Goal: Transaction & Acquisition: Purchase product/service

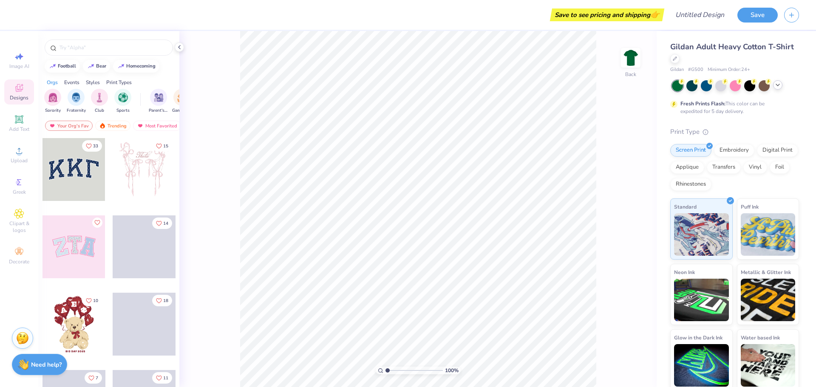
click at [776, 84] on polyline at bounding box center [777, 85] width 3 height 2
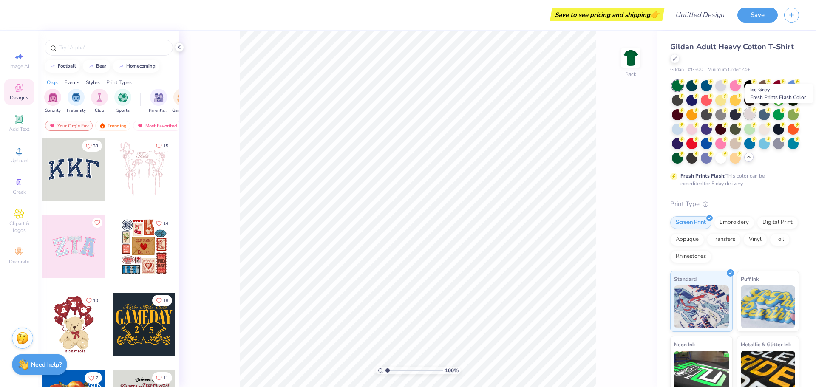
click at [755, 116] on div at bounding box center [749, 113] width 11 height 11
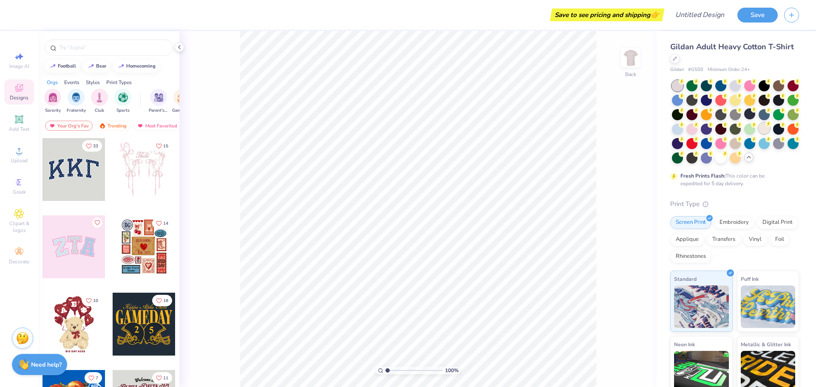
click at [758, 134] on div at bounding box center [763, 128] width 11 height 11
click at [729, 148] on div at bounding box center [734, 142] width 11 height 11
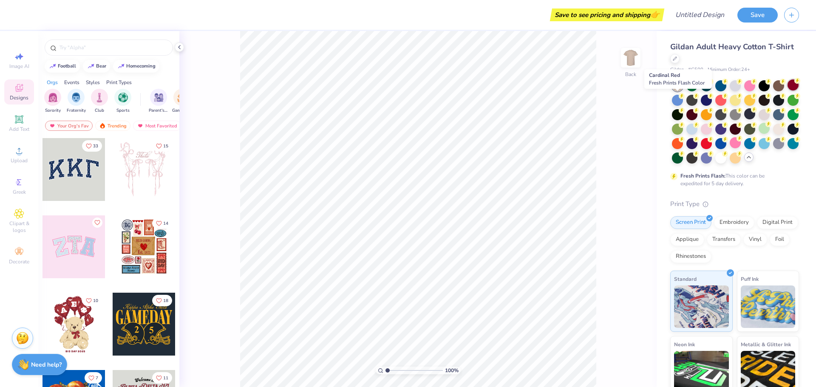
click at [787, 90] on div at bounding box center [792, 84] width 11 height 11
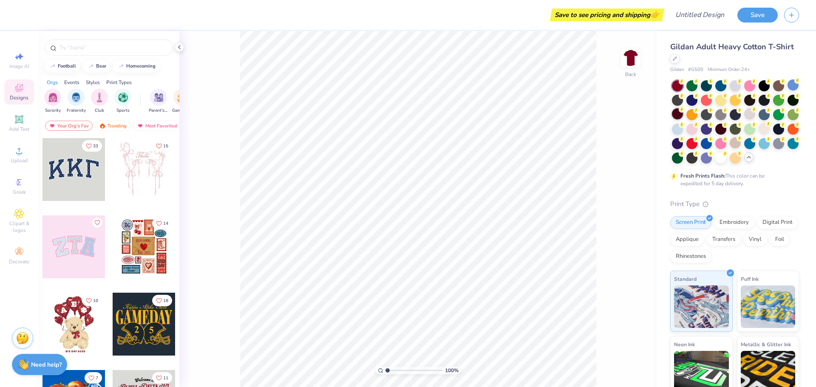
click at [683, 113] on div at bounding box center [677, 113] width 11 height 11
click at [17, 152] on icon at bounding box center [19, 151] width 10 height 10
click at [25, 147] on div "Upload" at bounding box center [19, 154] width 30 height 25
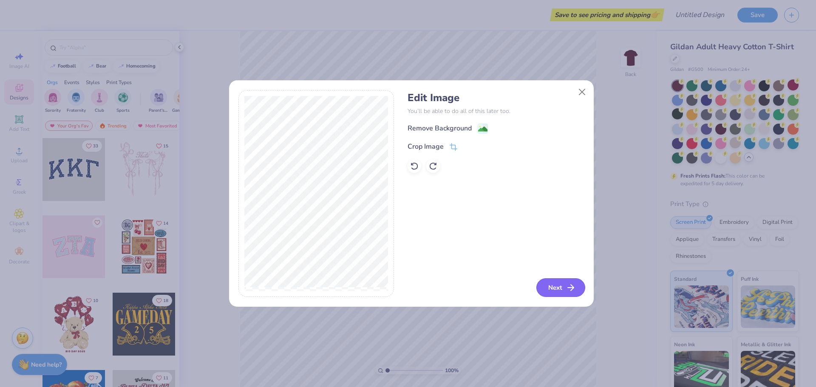
click at [568, 286] on icon "button" at bounding box center [570, 287] width 10 height 10
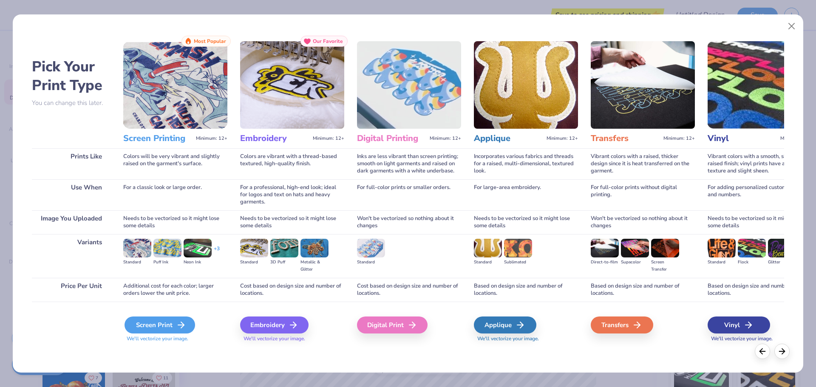
click at [169, 323] on div "Screen Print" at bounding box center [159, 324] width 71 height 17
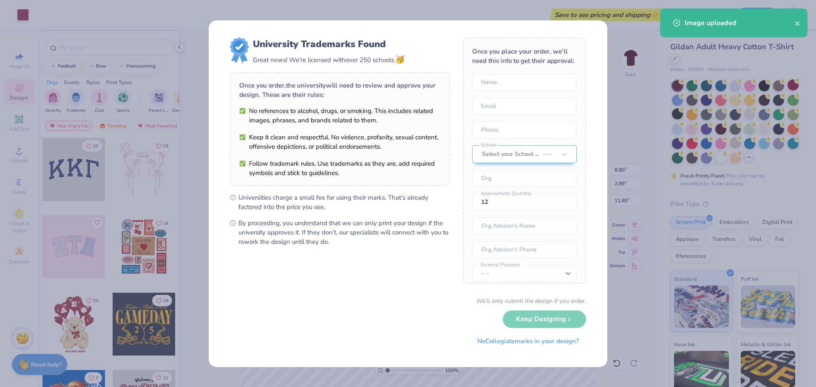
click at [475, 110] on body "Art colors Save to see pricing and shipping 👉 Design Title Save Image AI Design…" at bounding box center [408, 193] width 816 height 387
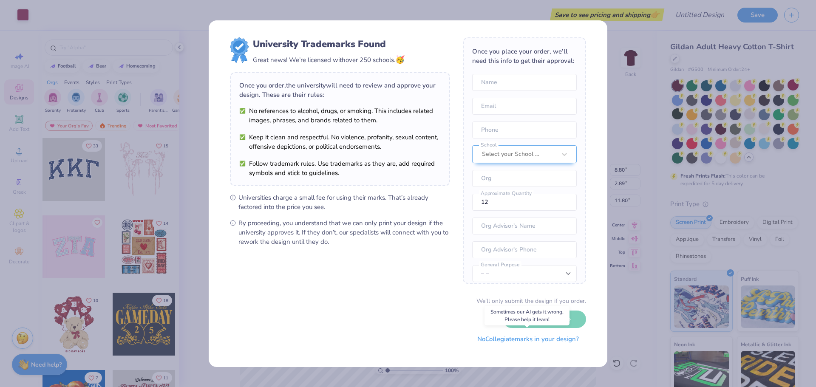
click at [571, 341] on button "No Collegiate marks in your design?" at bounding box center [528, 338] width 116 height 17
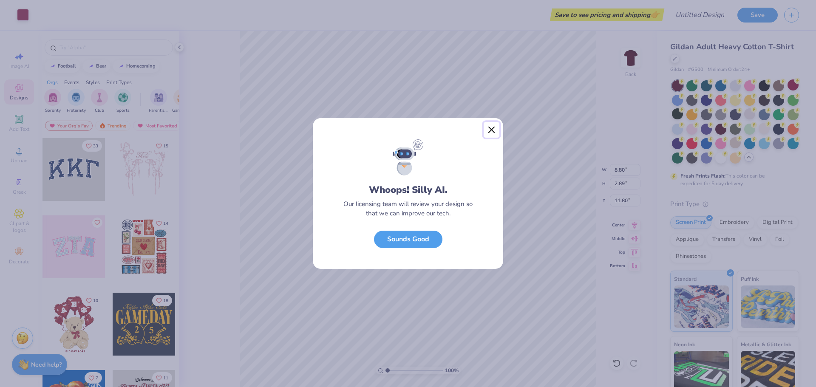
click at [495, 130] on button "Close" at bounding box center [491, 130] width 16 height 16
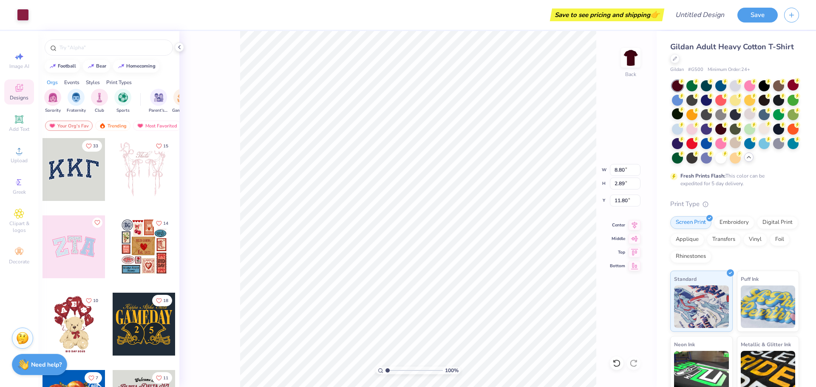
type input "6.59"
type input "2.17"
type input "3.00"
type input "5.93"
type input "1.95"
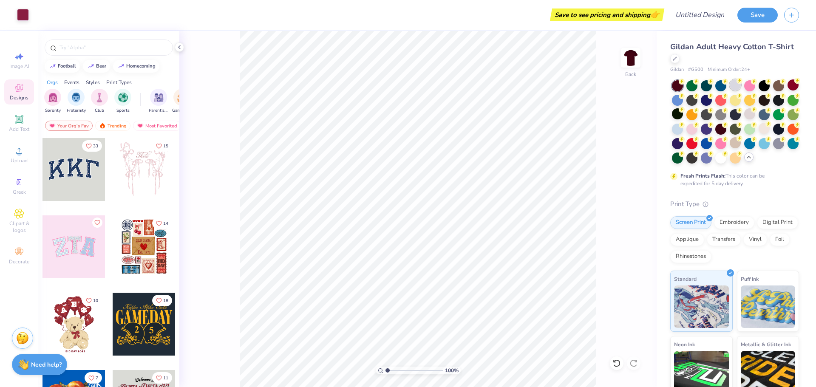
click at [732, 85] on div at bounding box center [734, 84] width 11 height 11
click at [89, 46] on input "text" at bounding box center [113, 47] width 109 height 8
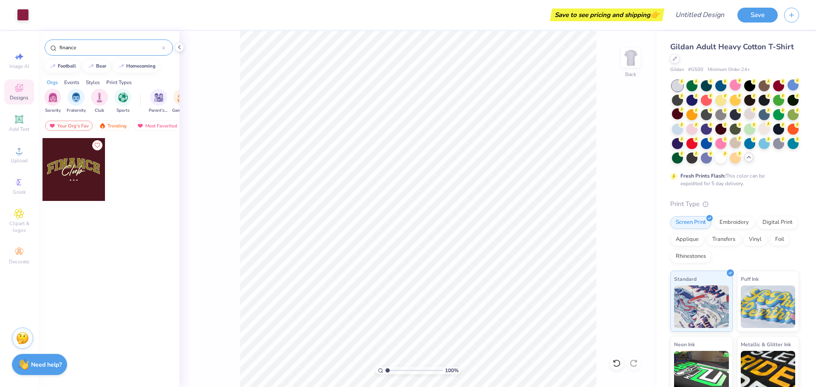
drag, startPoint x: 89, startPoint y: 46, endPoint x: 52, endPoint y: 44, distance: 37.0
click at [52, 44] on div "finance" at bounding box center [109, 48] width 128 height 16
type input "tech"
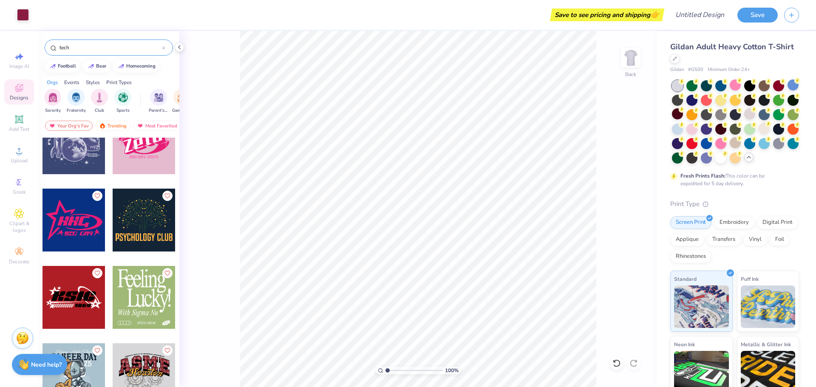
scroll to position [260, 0]
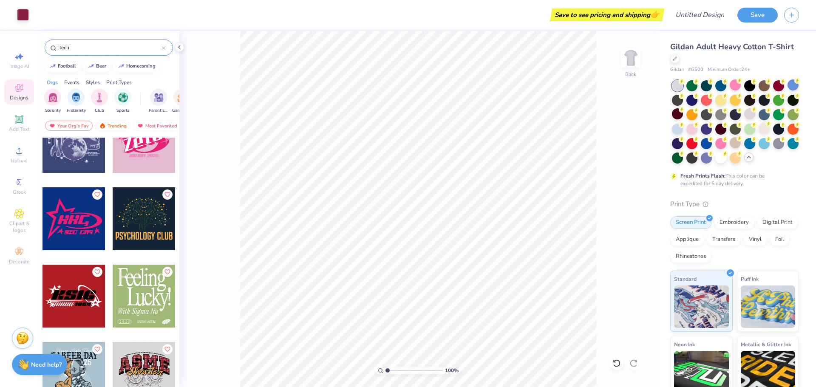
drag, startPoint x: 92, startPoint y: 47, endPoint x: 50, endPoint y: 46, distance: 41.6
click at [50, 46] on div "tech" at bounding box center [109, 48] width 128 height 16
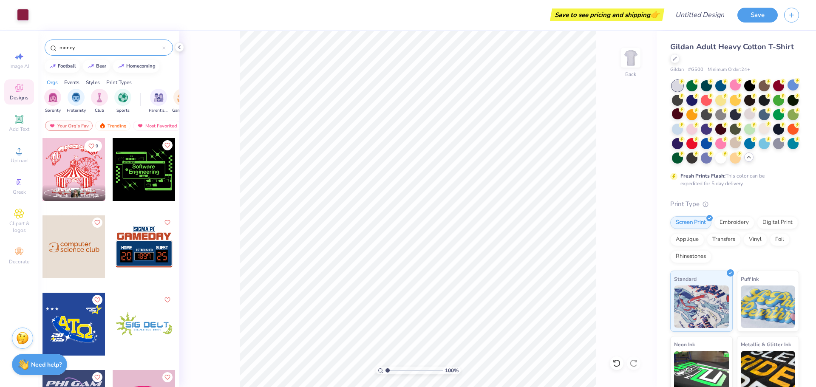
type input "money"
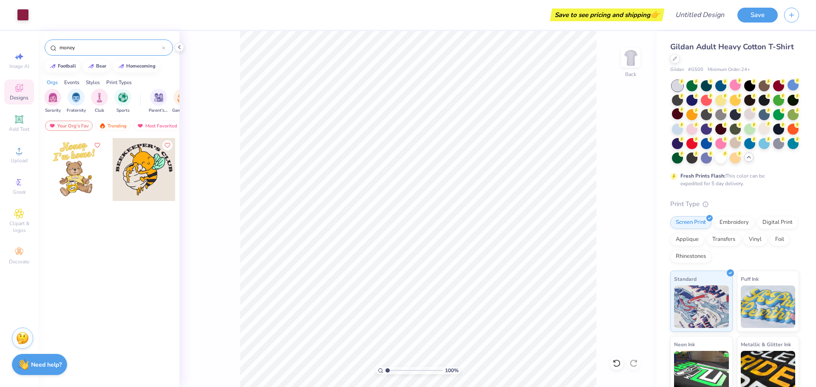
drag, startPoint x: 89, startPoint y: 47, endPoint x: 45, endPoint y: 48, distance: 43.3
click at [45, 48] on div "money" at bounding box center [109, 48] width 128 height 16
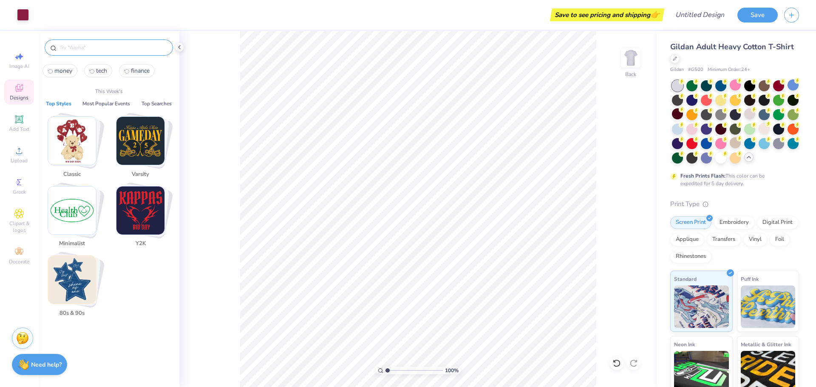
click at [130, 145] on img "Stack Card Button Varsity" at bounding box center [140, 141] width 48 height 48
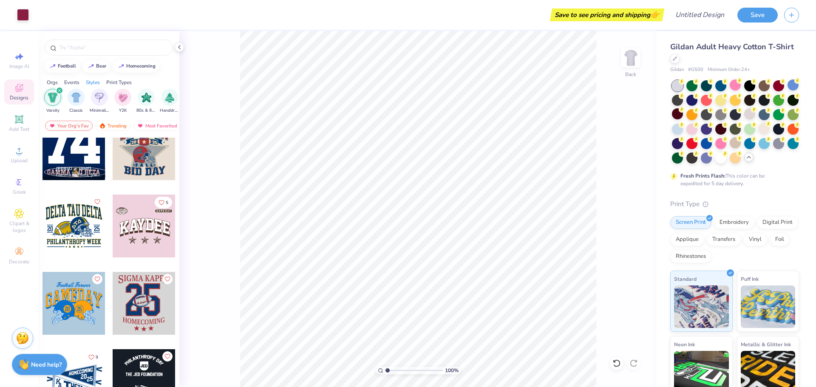
scroll to position [850, 0]
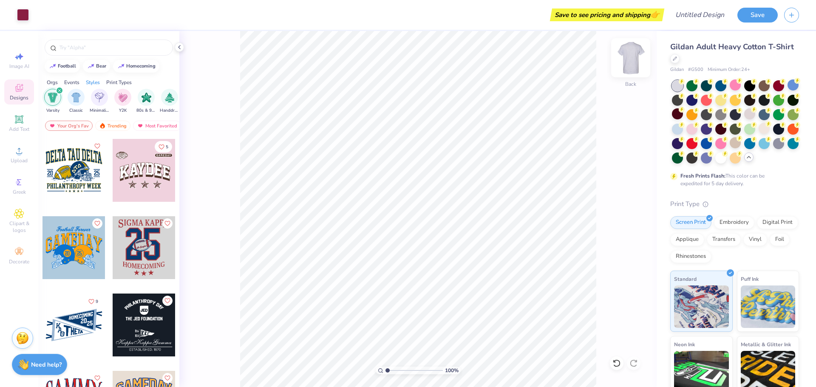
click at [632, 60] on img at bounding box center [630, 58] width 34 height 34
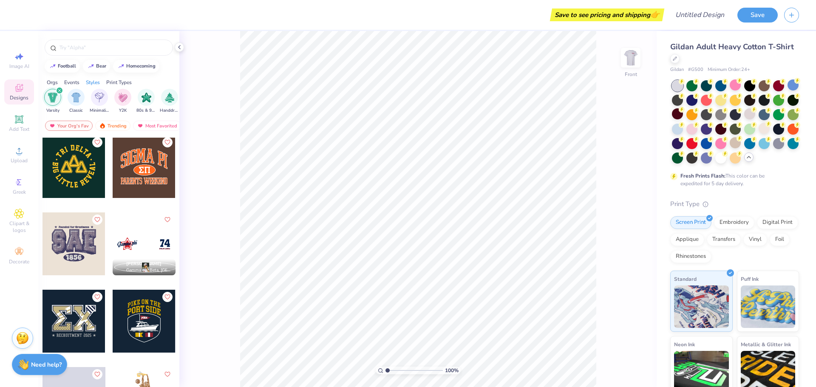
scroll to position [4206, 0]
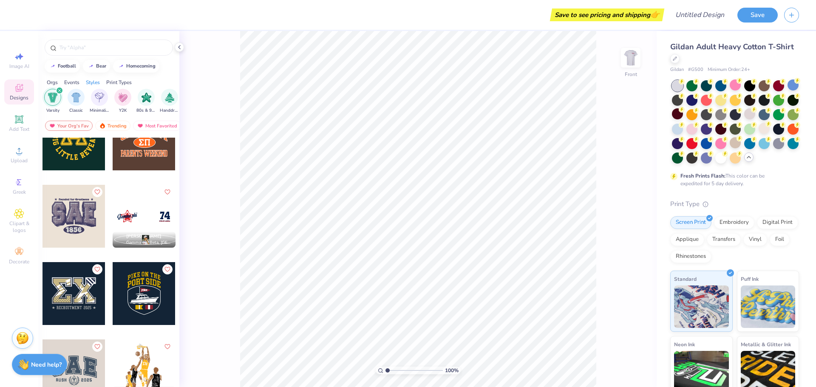
click at [59, 90] on icon "filter for Varsity" at bounding box center [59, 90] width 3 height 3
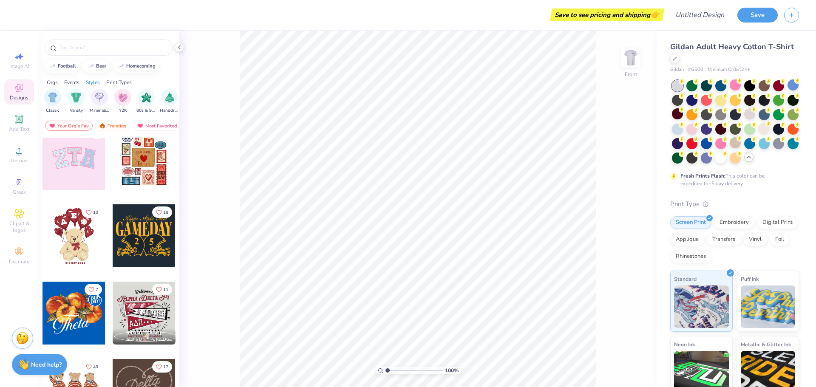
scroll to position [0, 0]
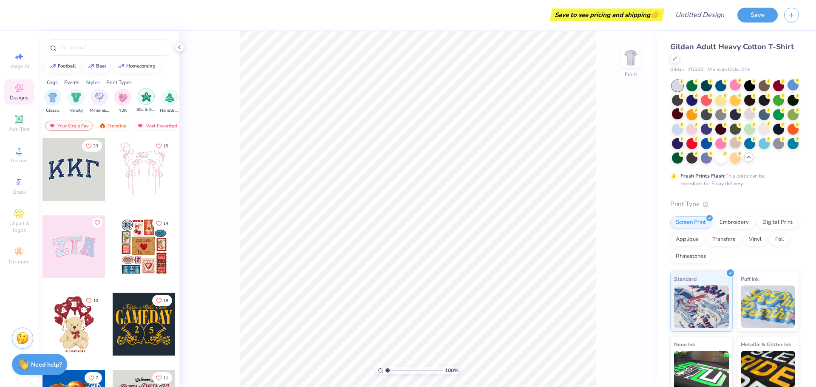
click at [151, 97] on img "filter for 80s & 90s" at bounding box center [146, 97] width 10 height 10
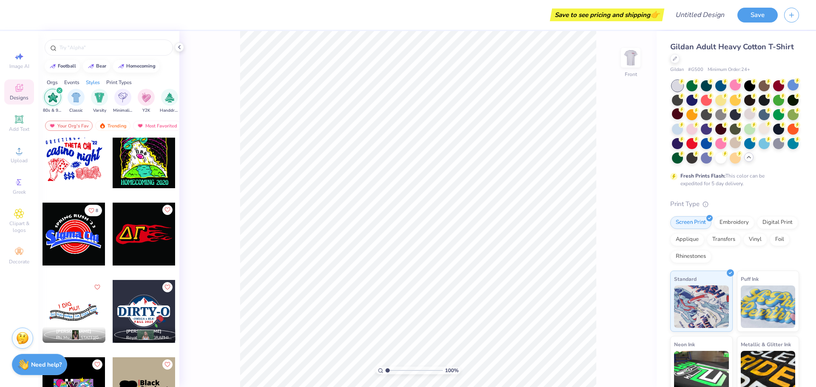
scroll to position [2082, 0]
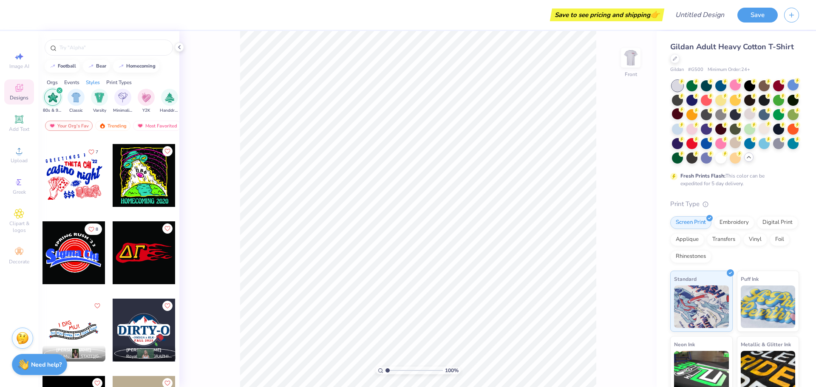
click at [78, 178] on div at bounding box center [73, 175] width 63 height 63
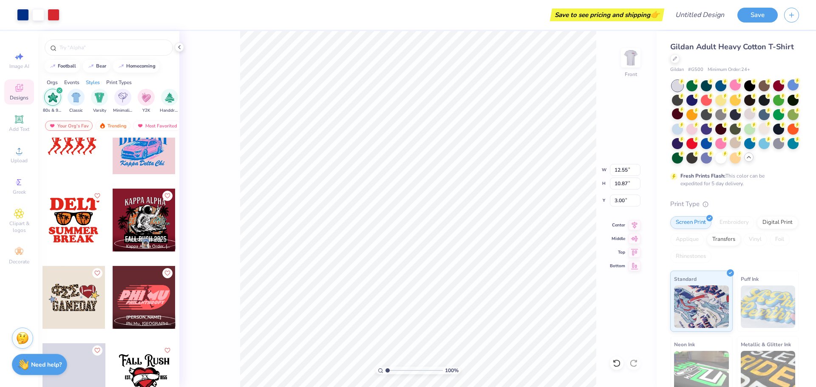
scroll to position [4206, 0]
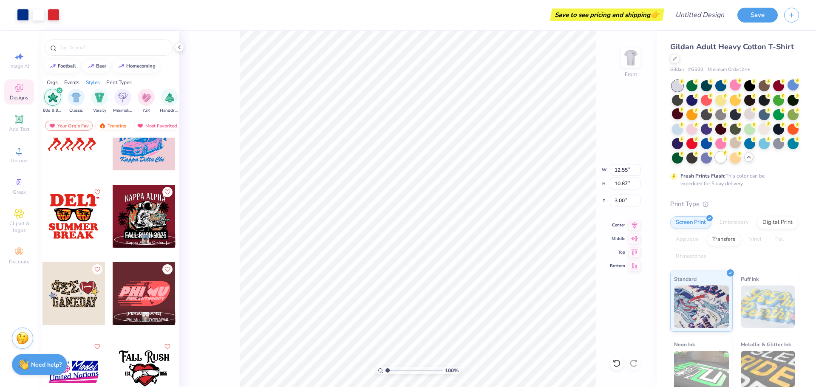
click at [715, 163] on div at bounding box center [720, 157] width 11 height 11
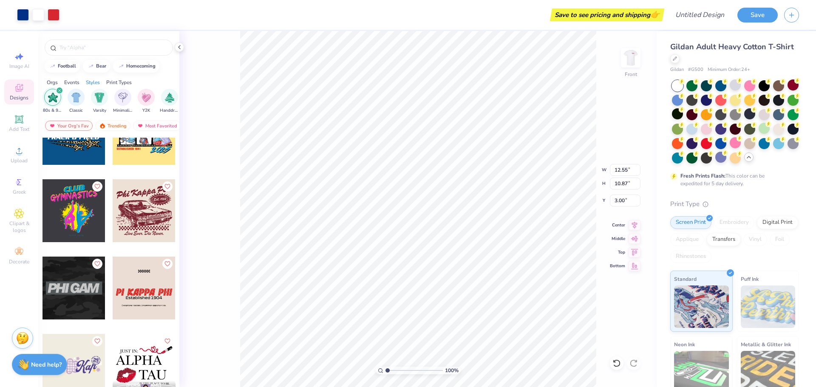
scroll to position [5225, 0]
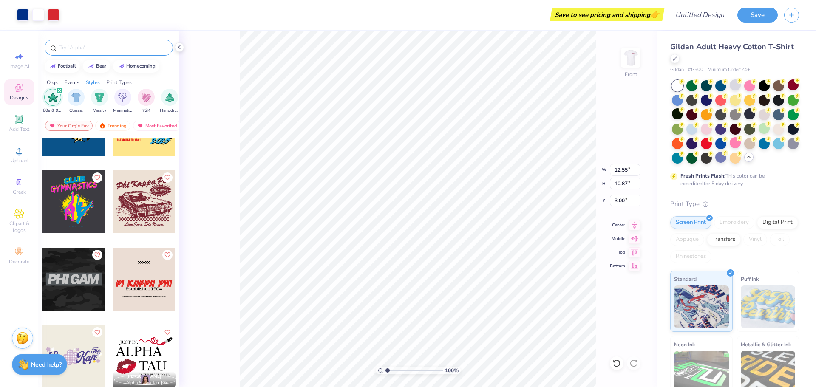
click at [90, 45] on input "text" at bounding box center [113, 47] width 109 height 8
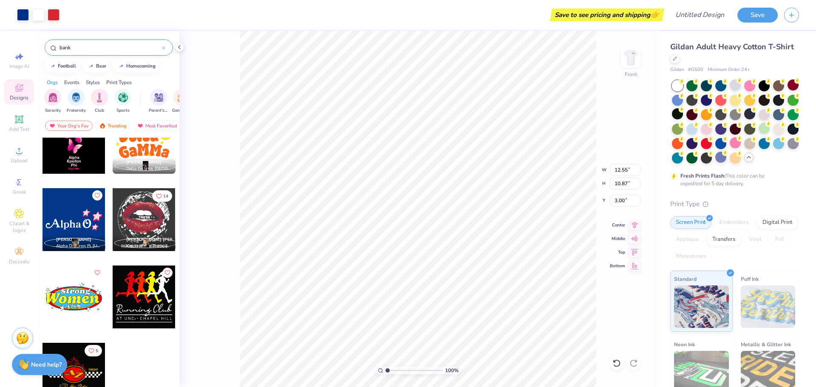
scroll to position [2425, 0]
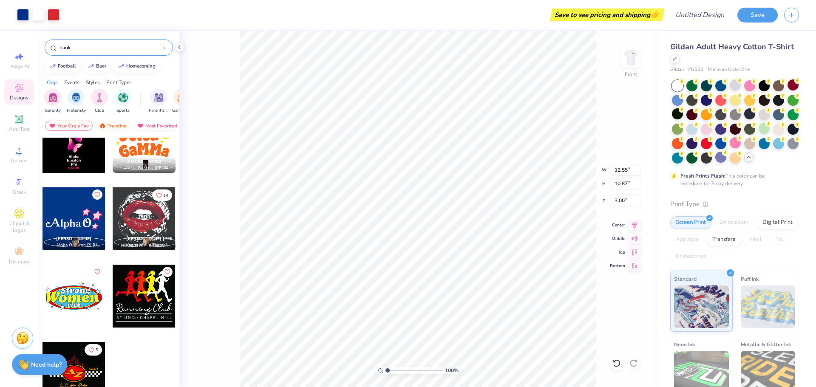
type input "bank"
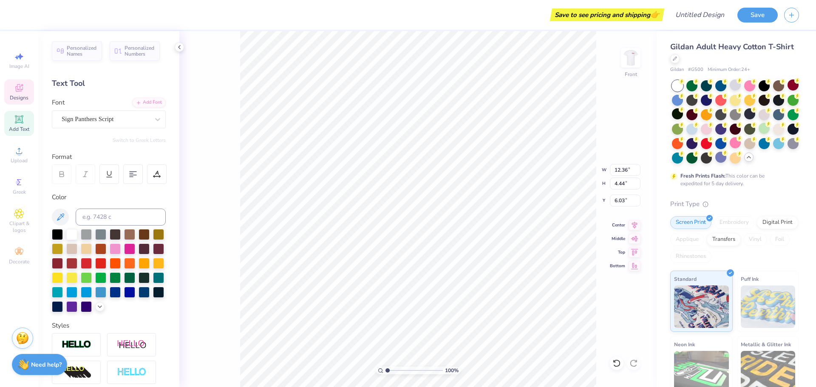
type textarea "c"
type textarea "fintech club"
type textarea "/"
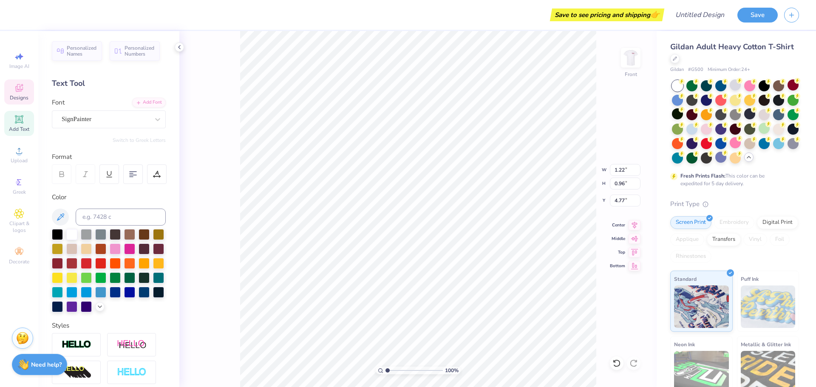
scroll to position [7, 1]
type textarea "'25-'26"
type input "11.87"
type input "2.64"
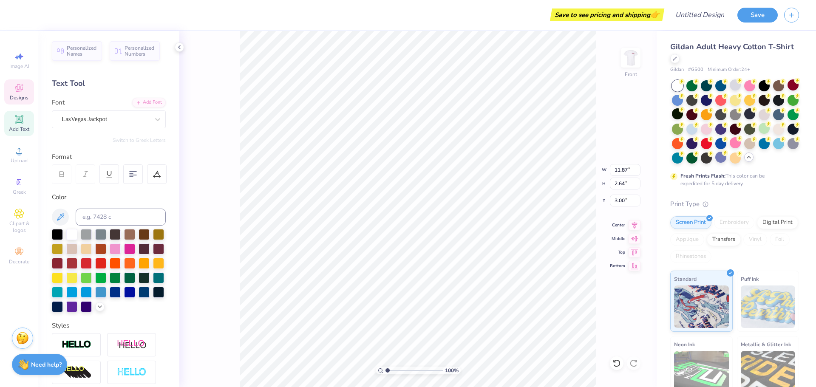
type input "3.73"
type input "11.46"
type input "4.31"
click at [22, 19] on div at bounding box center [23, 14] width 12 height 12
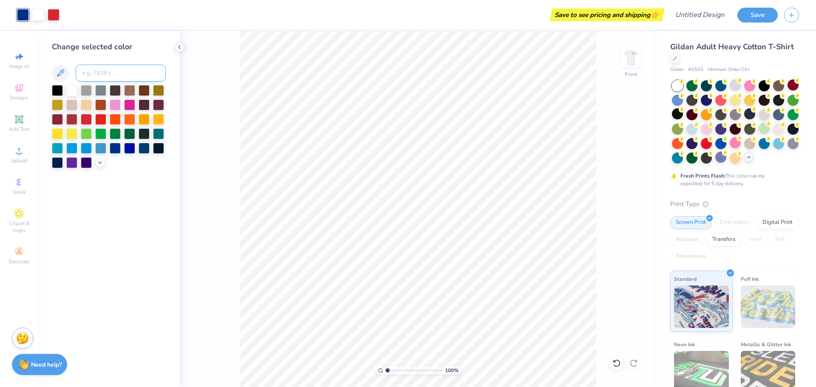
click at [107, 71] on input at bounding box center [121, 73] width 90 height 17
paste input "#862041"
type input "#862041"
click at [140, 220] on div "Change selected color #862041" at bounding box center [108, 209] width 141 height 356
click at [55, 117] on div at bounding box center [57, 118] width 11 height 11
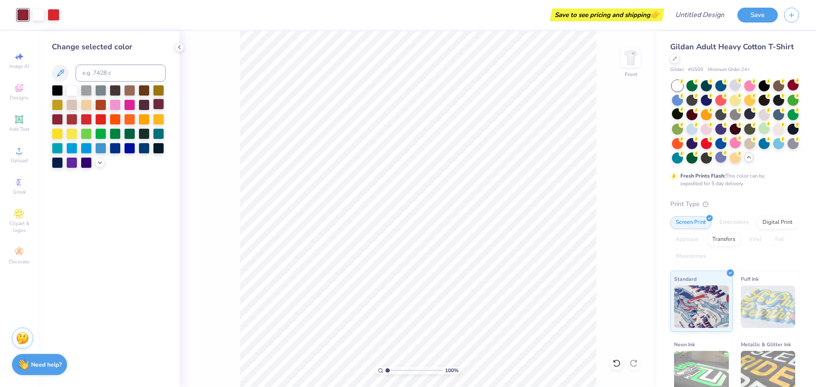
click at [158, 104] on div at bounding box center [158, 104] width 11 height 11
click at [131, 215] on div "Change selected color" at bounding box center [108, 209] width 141 height 356
click at [158, 104] on div at bounding box center [158, 104] width 11 height 11
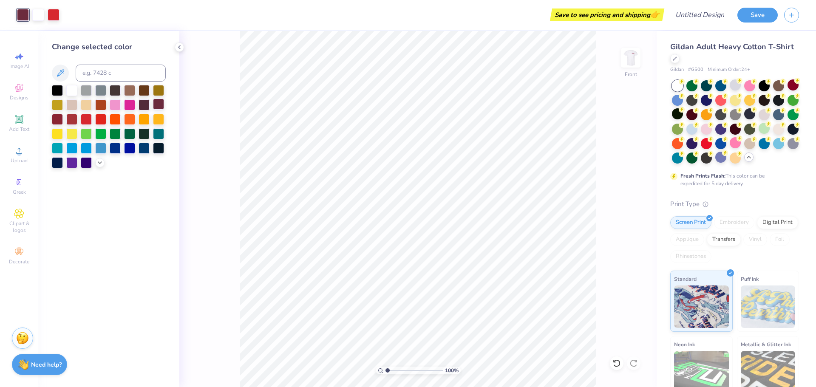
click at [158, 104] on div at bounding box center [158, 104] width 11 height 11
click at [37, 10] on div at bounding box center [38, 14] width 12 height 12
click at [161, 104] on div at bounding box center [158, 104] width 11 height 11
click at [54, 14] on div "Save to see pricing and shipping 👉" at bounding box center [356, 15] width 611 height 30
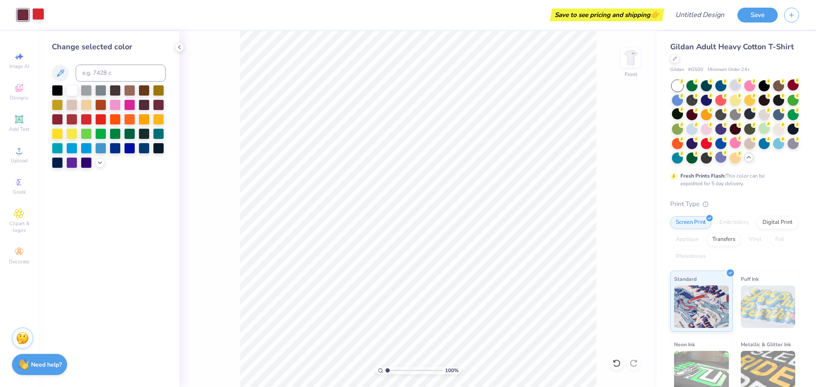
click at [36, 14] on div at bounding box center [38, 14] width 12 height 12
click at [56, 88] on div at bounding box center [57, 89] width 11 height 11
